Goal: Complete application form

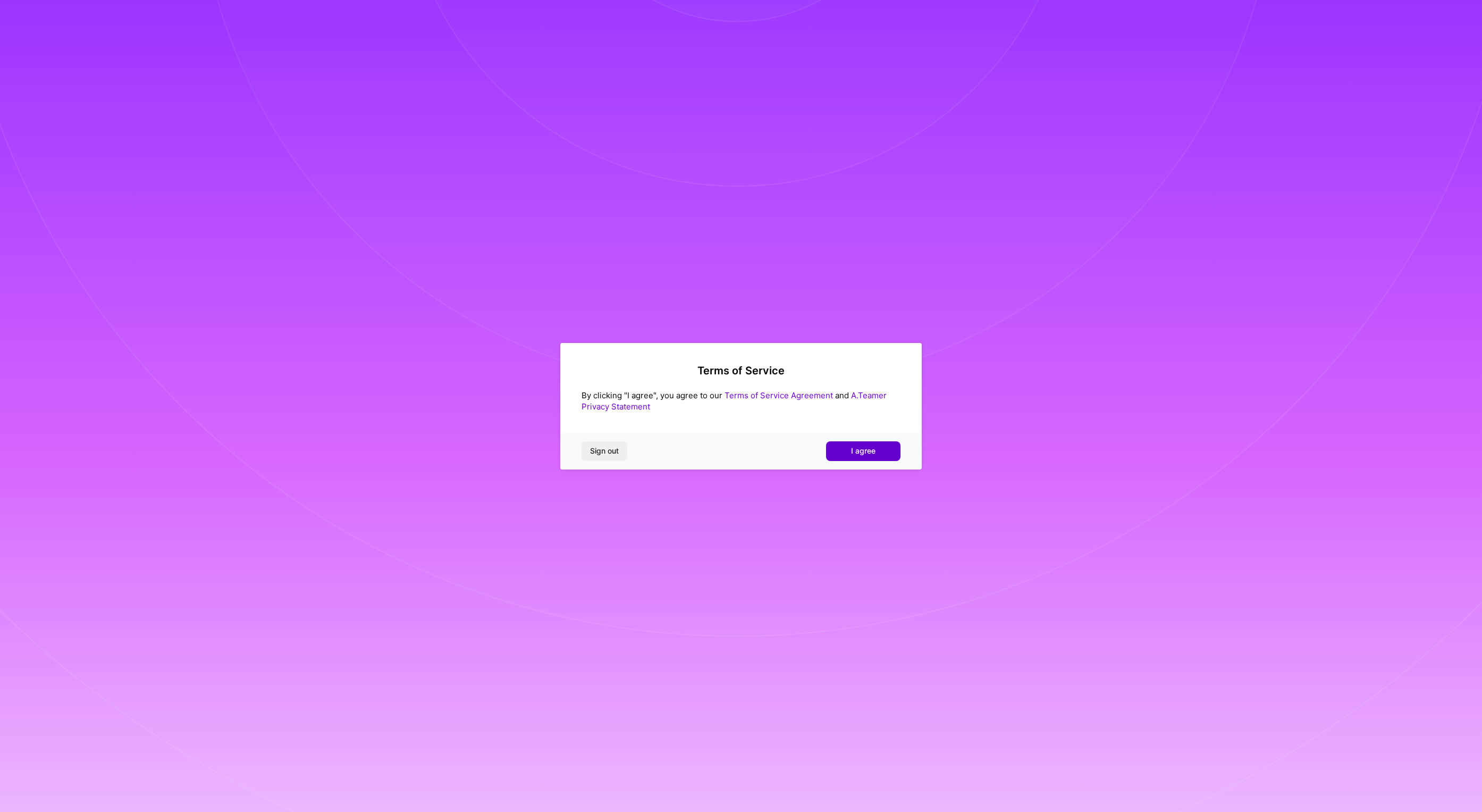
click at [873, 453] on span "I agree" at bounding box center [863, 451] width 25 height 11
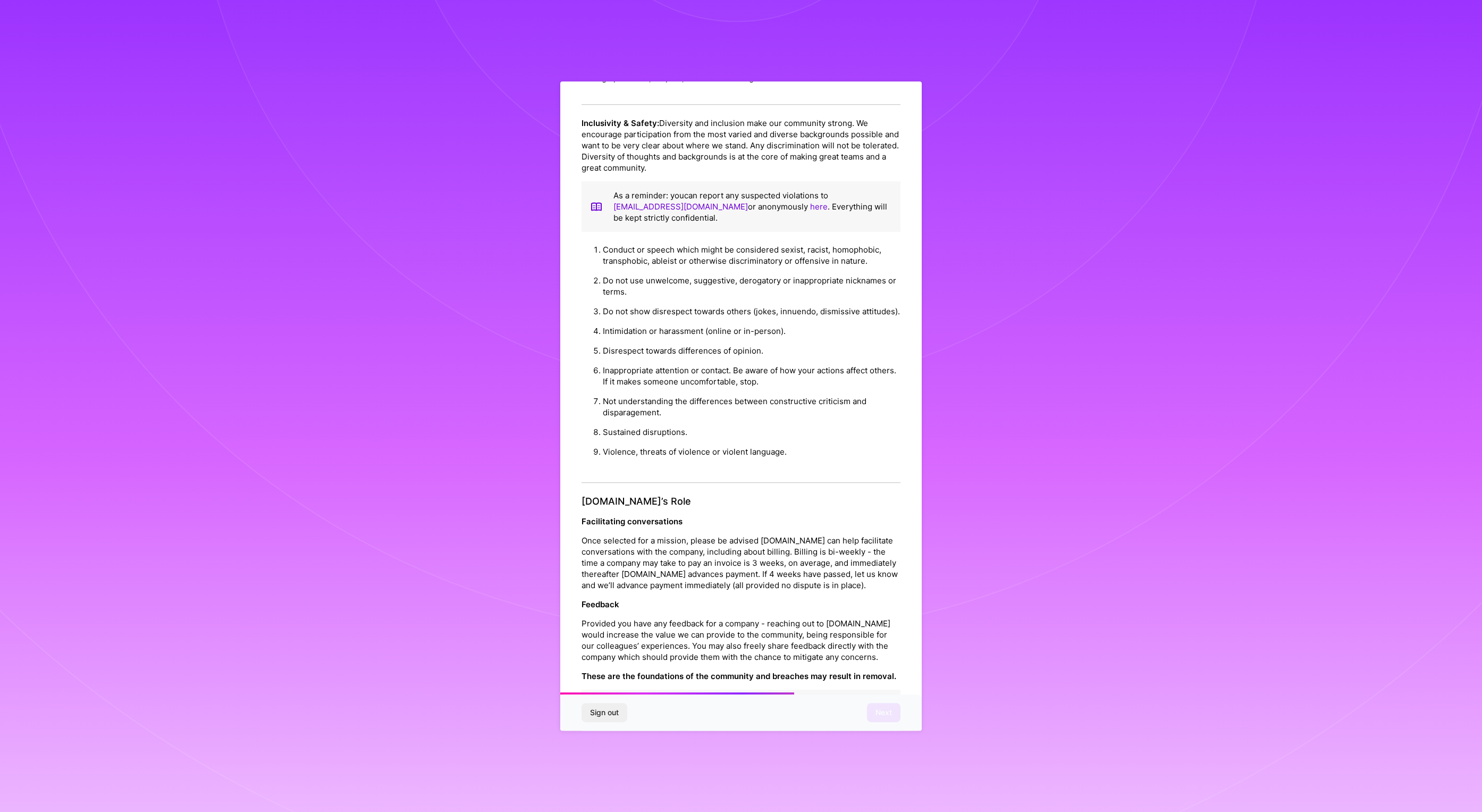
scroll to position [824, 0]
click at [884, 712] on span "Next" at bounding box center [884, 713] width 16 height 11
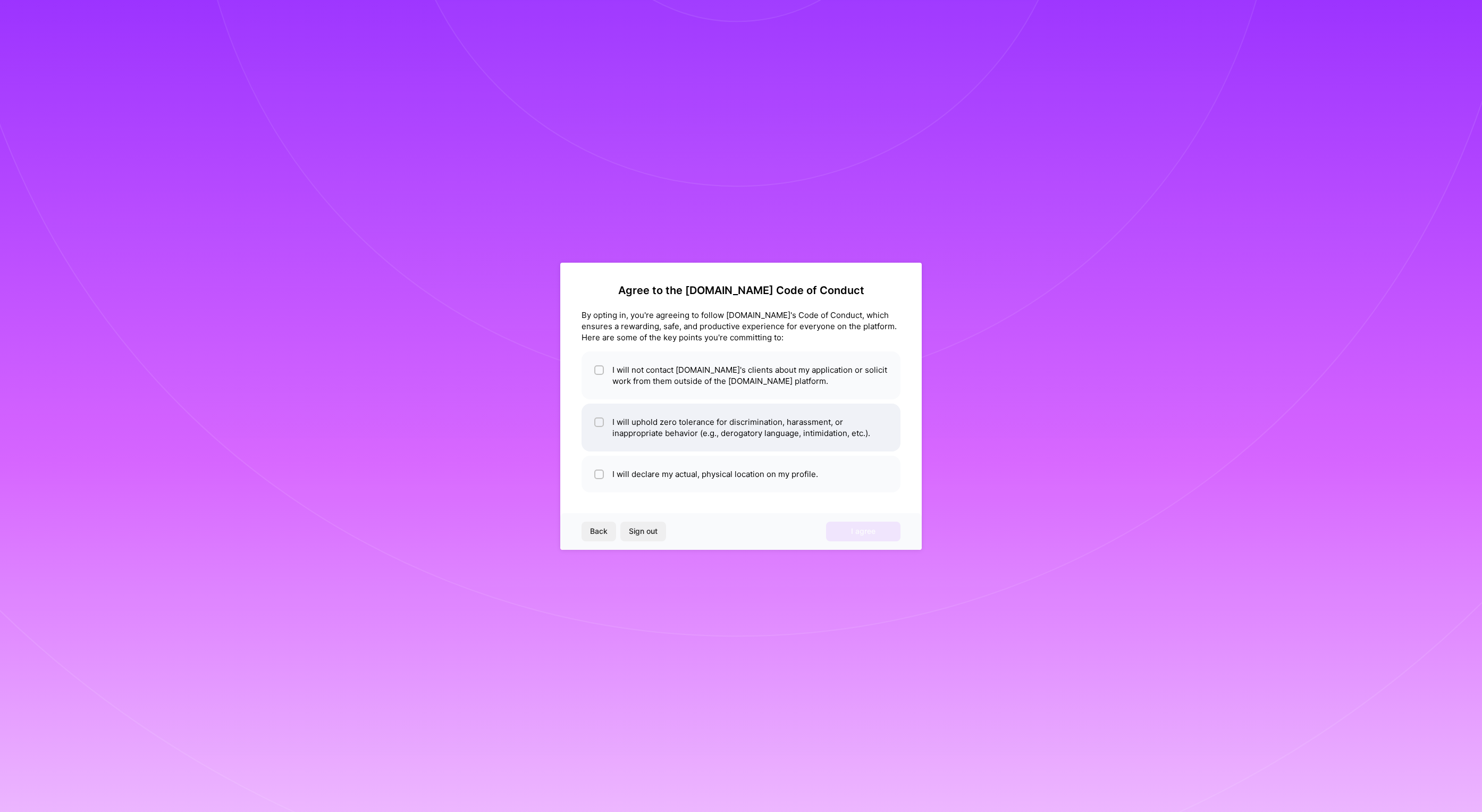
click at [845, 418] on li "I will uphold zero tolerance for discrimination, harassment, or inappropriate b…" at bounding box center [741, 427] width 319 height 48
checkbox input "true"
click at [844, 380] on li "I will not contact [DOMAIN_NAME]'s clients about my application or solicit work…" at bounding box center [741, 375] width 319 height 48
checkbox input "true"
click at [832, 461] on li "I will declare my actual, physical location on my profile." at bounding box center [741, 474] width 319 height 37
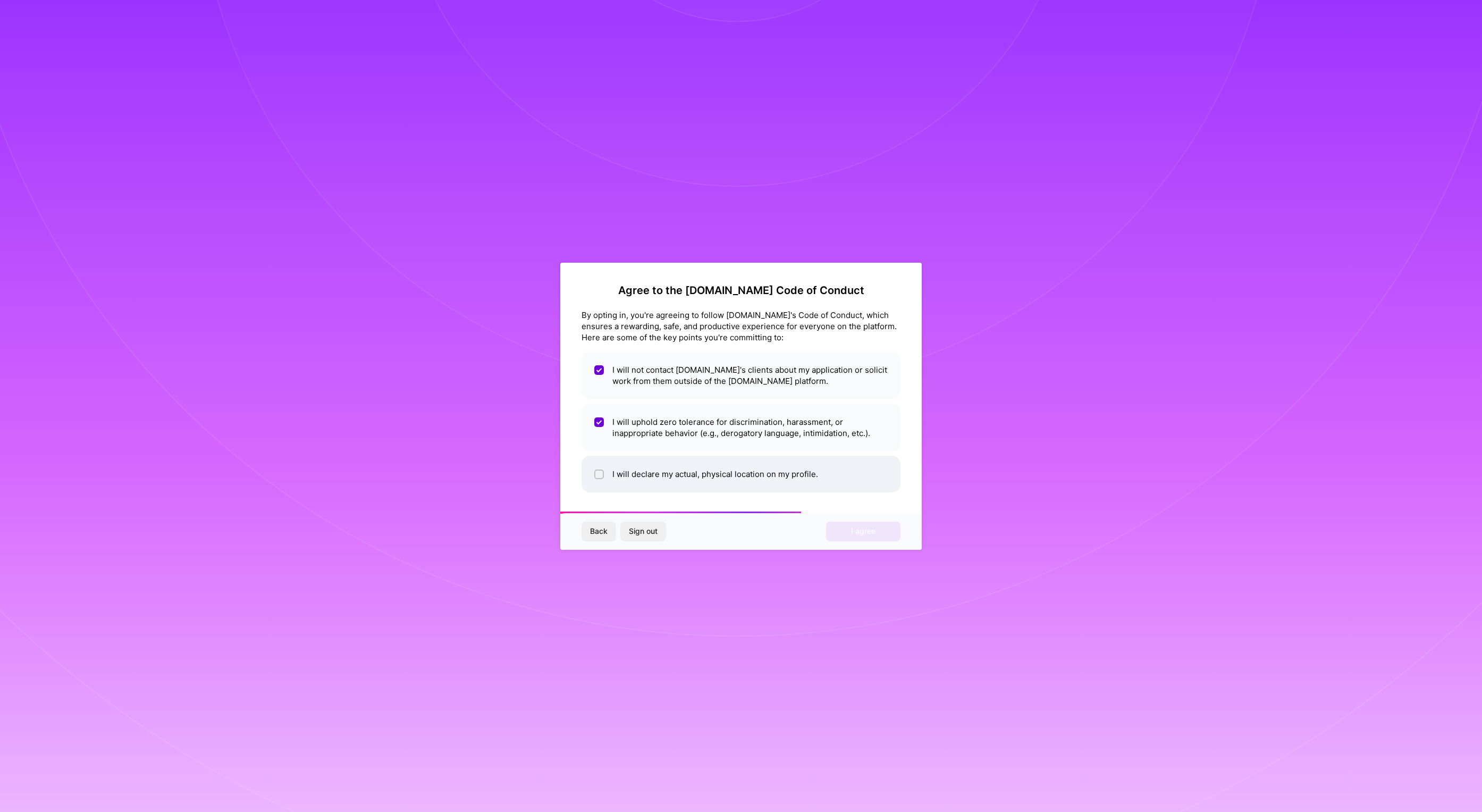
checkbox input "true"
click at [882, 535] on button "I agree" at bounding box center [863, 531] width 74 height 19
